Goal: Information Seeking & Learning: Learn about a topic

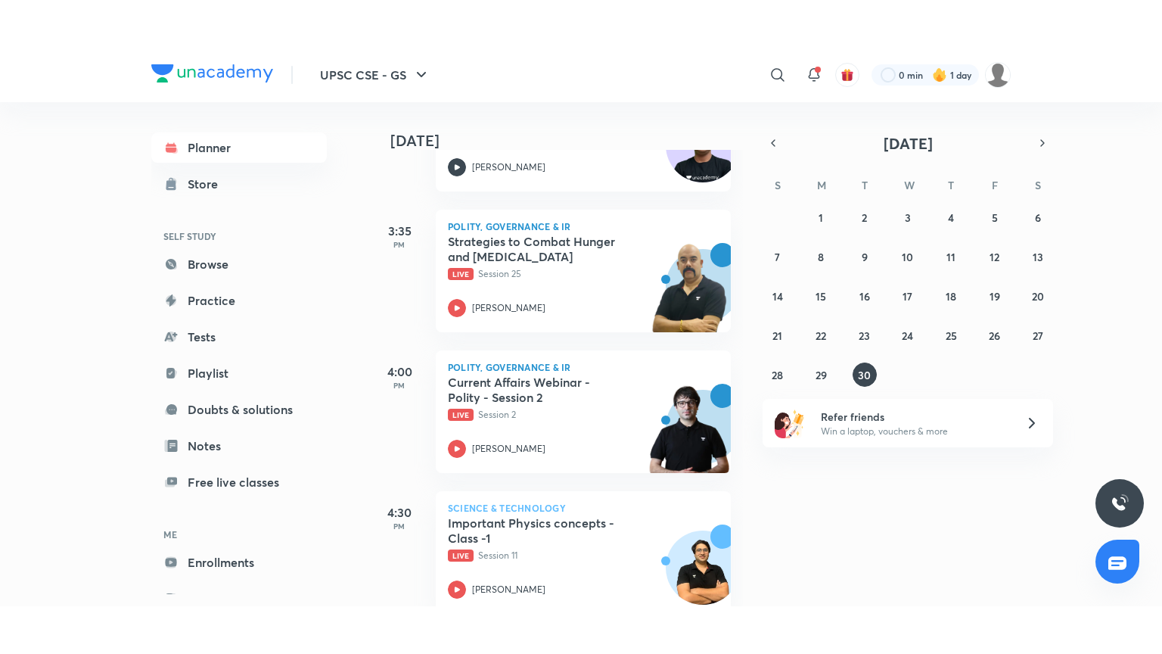
scroll to position [756, 0]
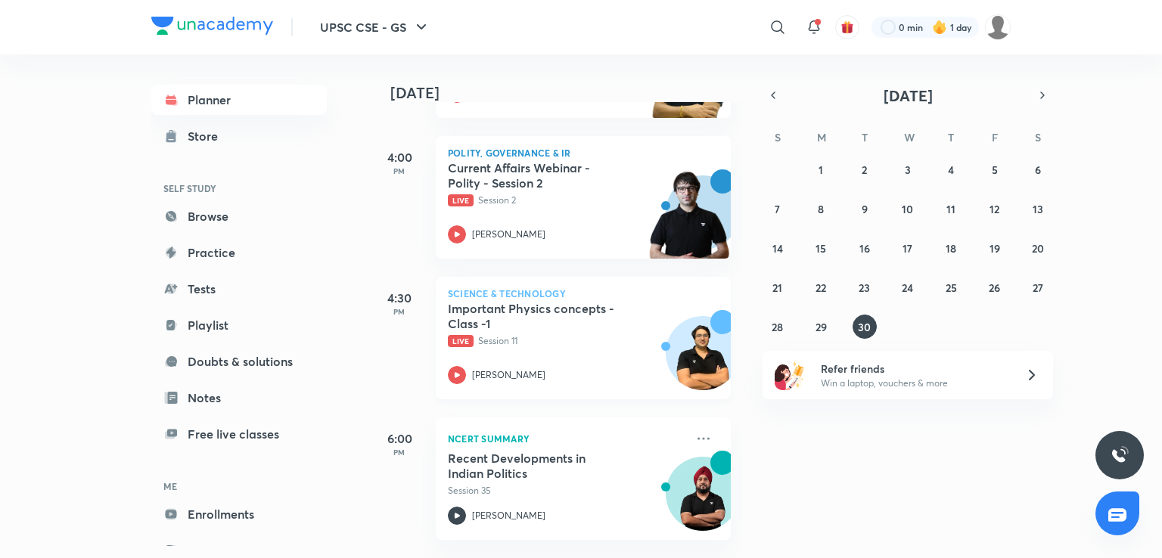
click at [469, 335] on span "Live" at bounding box center [461, 341] width 26 height 12
